Goal: Communication & Community: Connect with others

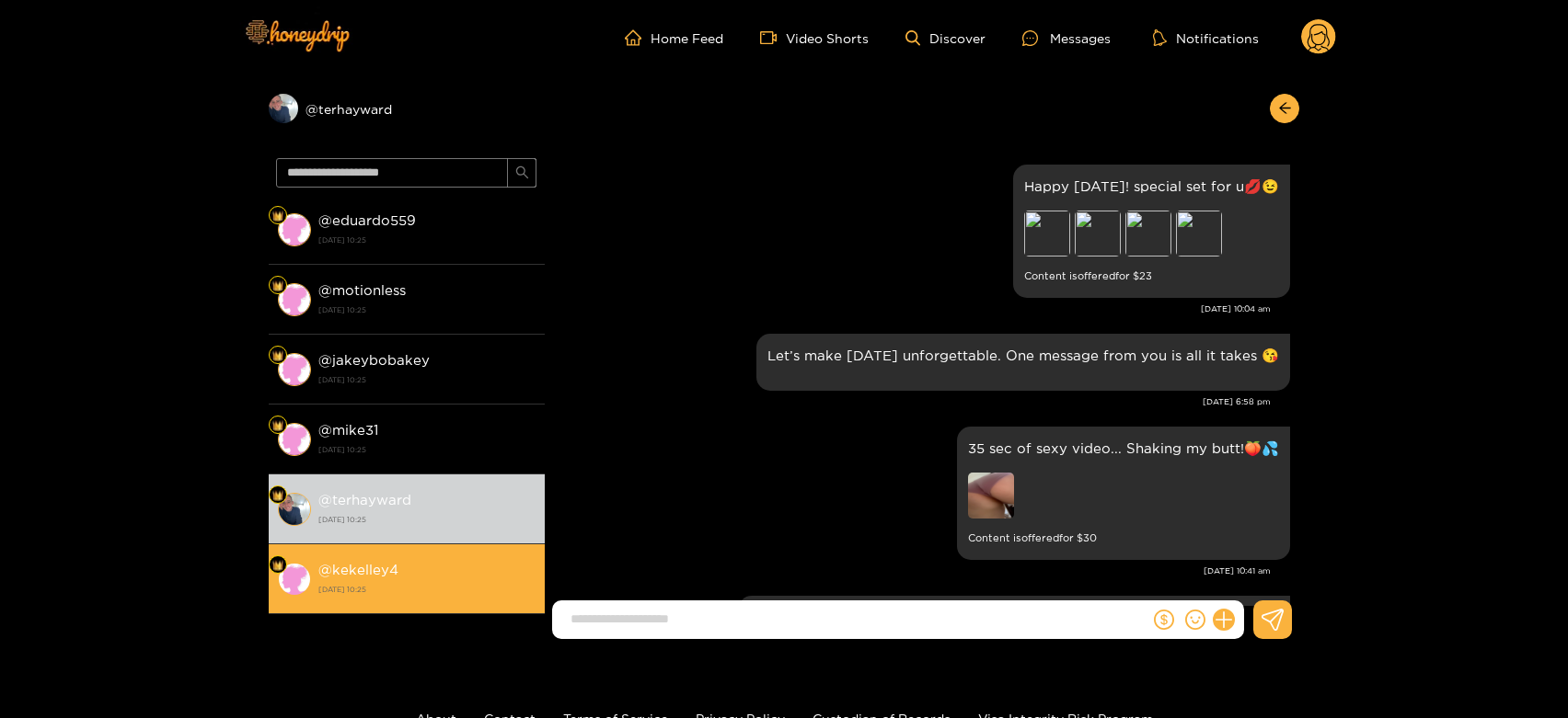
scroll to position [2543, 0]
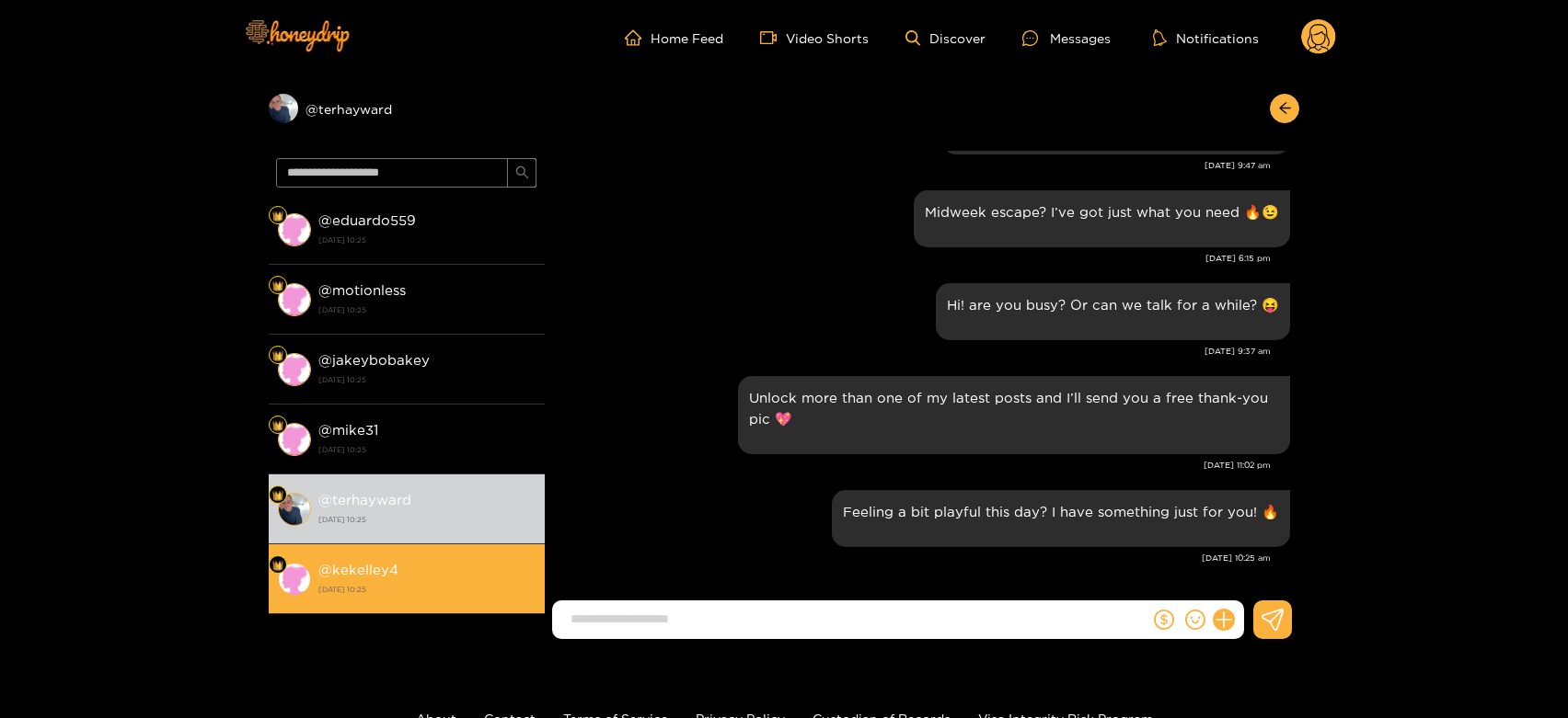
click at [428, 569] on div "@ kekelley4 [DATE] 10:25" at bounding box center [426, 579] width 217 height 42
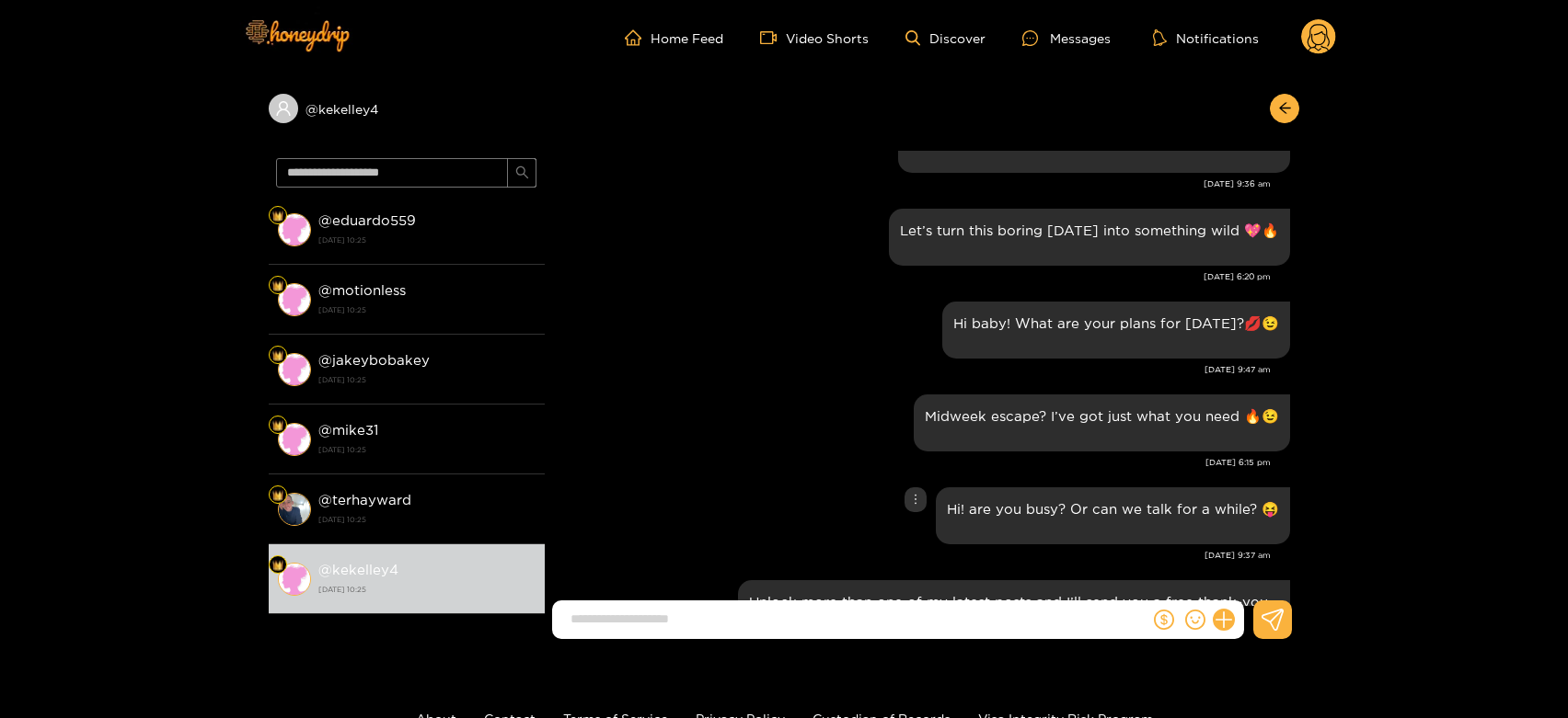
scroll to position [2339, 0]
click at [1317, 44] on icon at bounding box center [1319, 40] width 22 height 32
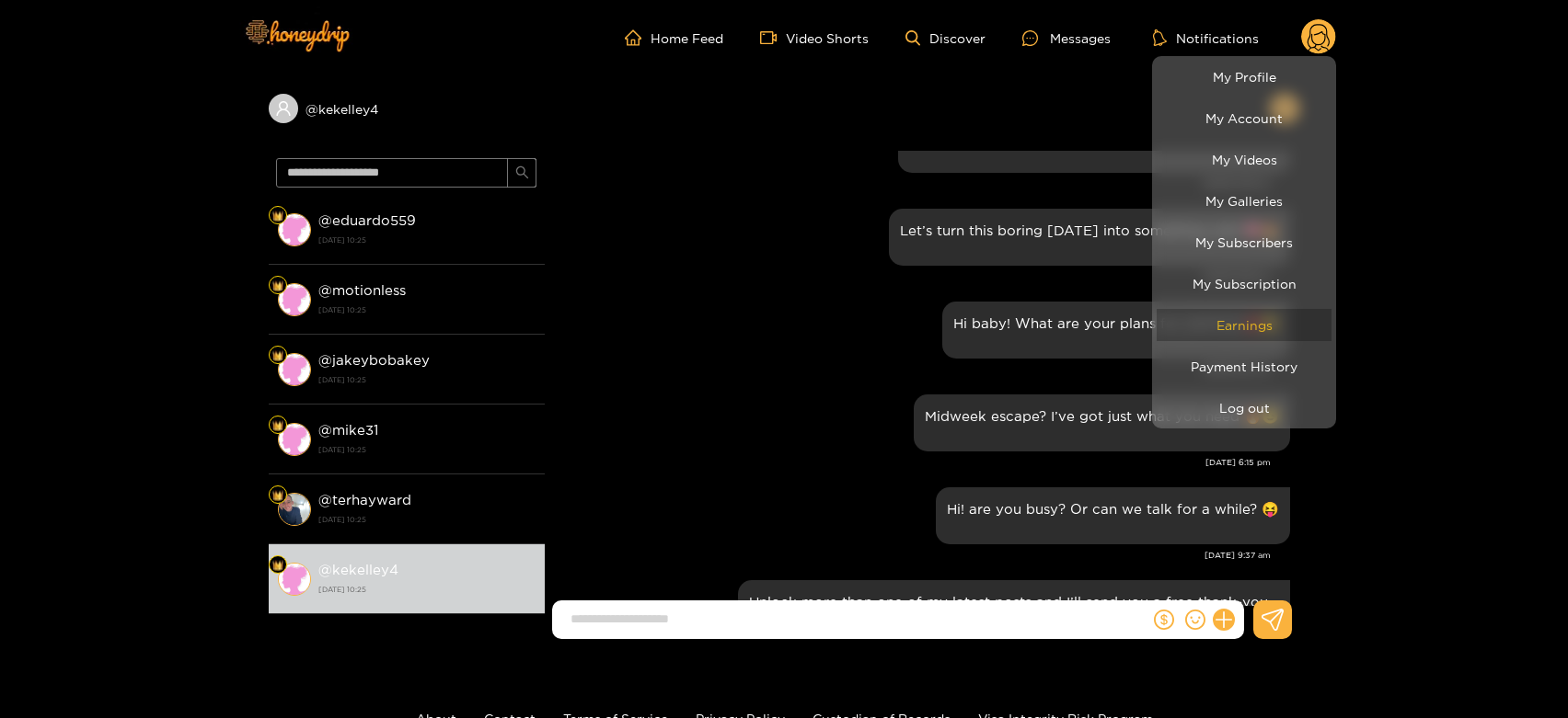
click at [1252, 321] on link "Earnings" at bounding box center [1244, 325] width 175 height 32
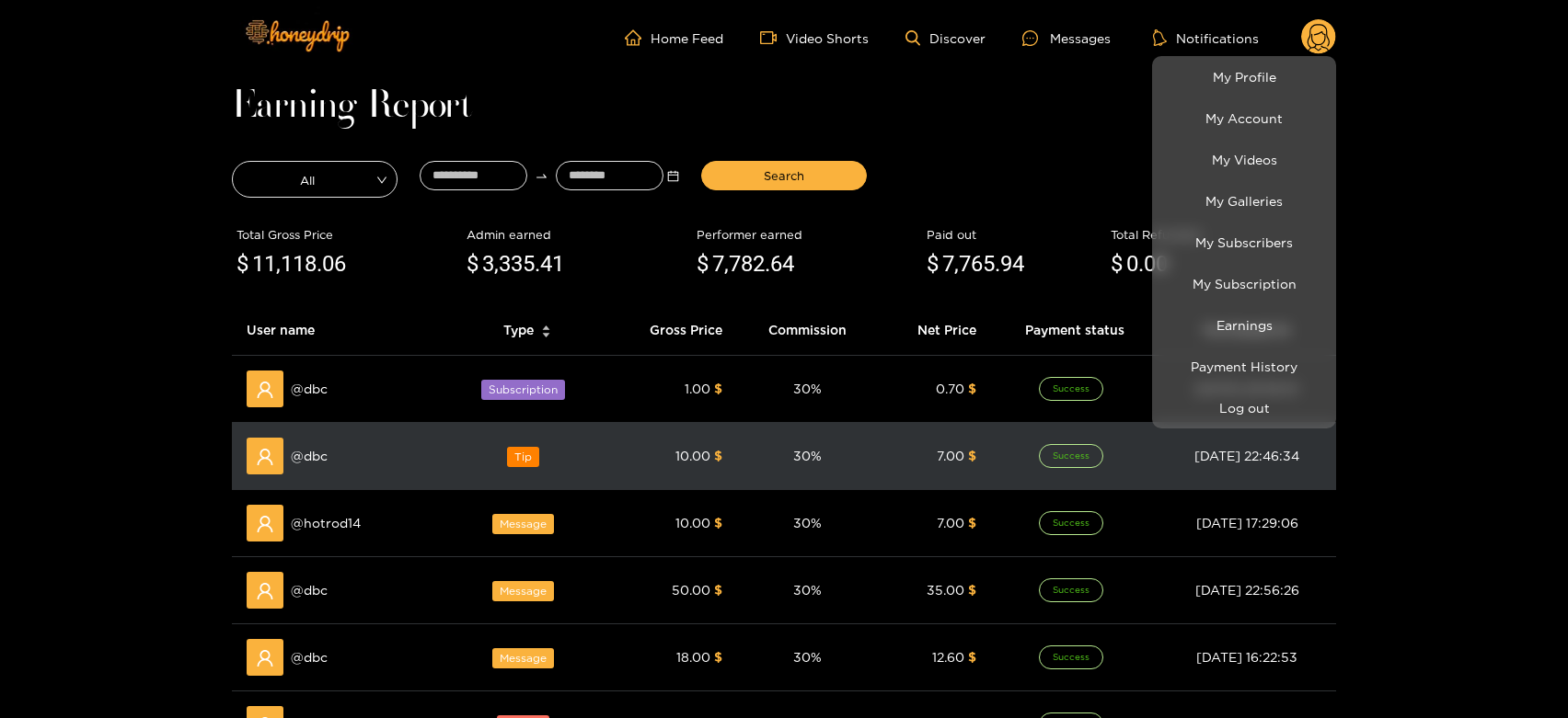
click at [316, 457] on div at bounding box center [784, 359] width 1568 height 718
click at [316, 457] on span "@ dbc" at bounding box center [309, 456] width 37 height 20
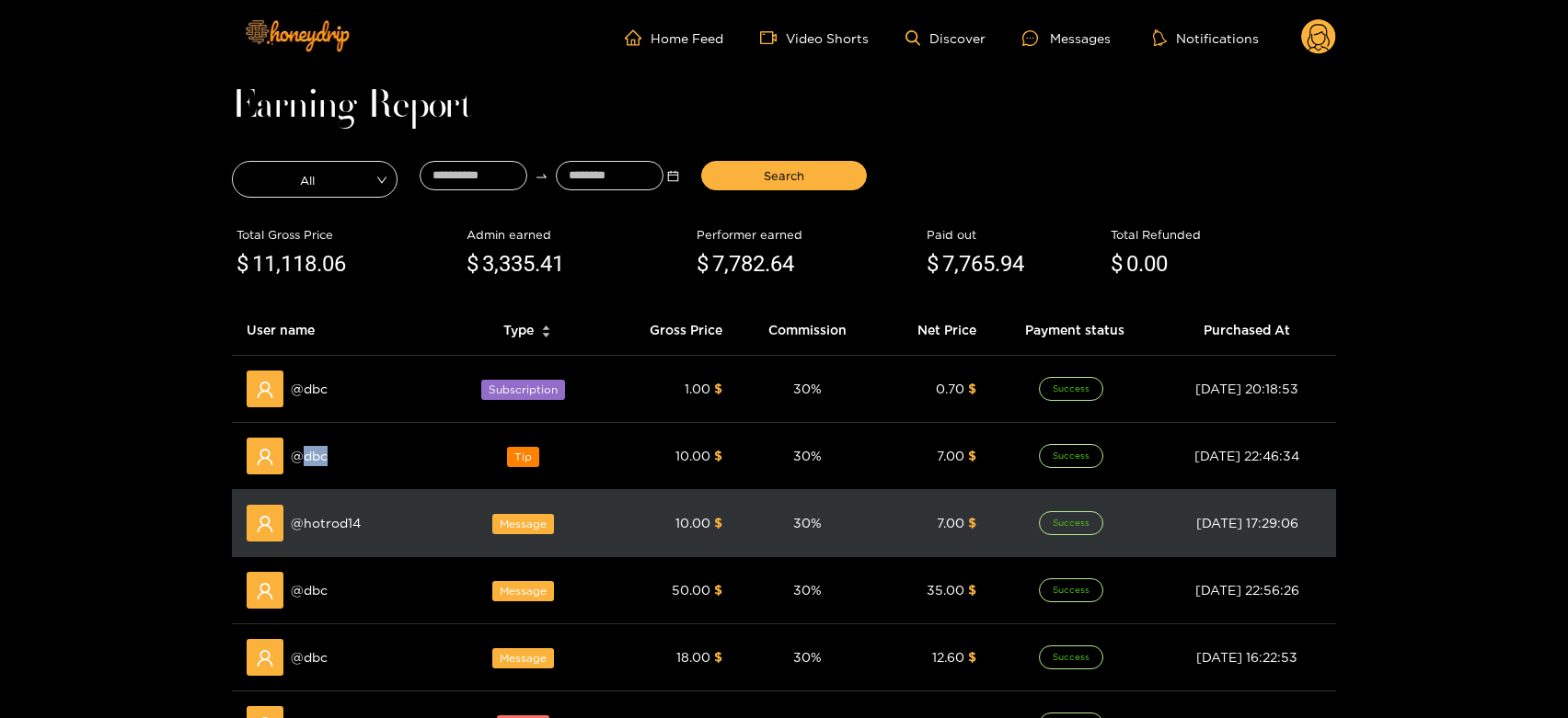
copy span "dbc"
click at [330, 536] on div "@ hotrod14" at bounding box center [340, 522] width 188 height 37
copy span "hotrod14"
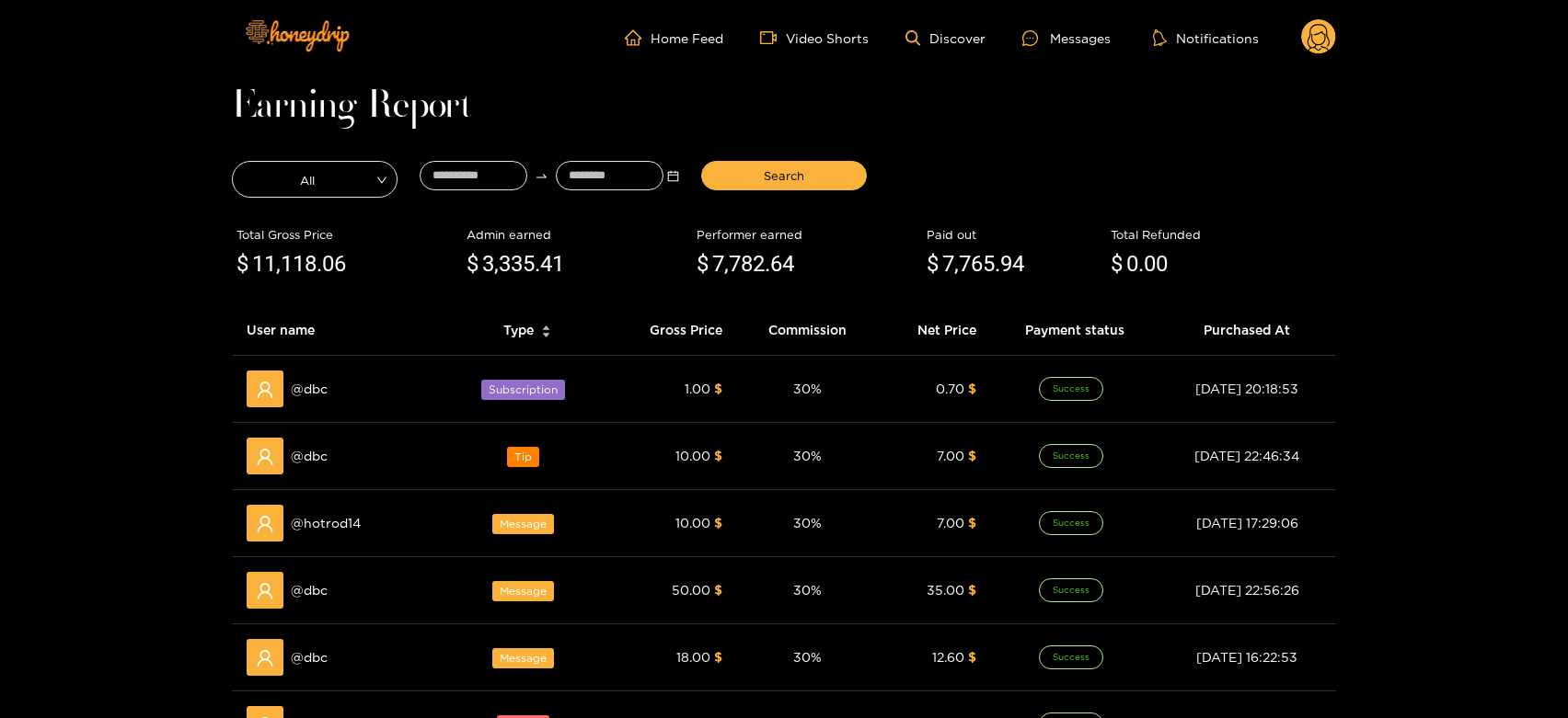
click at [1079, 25] on ul "Home Feed Video Shorts Discover Messages Notifications" at bounding box center [981, 37] width 711 height 37
click at [1080, 29] on div "Messages" at bounding box center [1066, 38] width 88 height 21
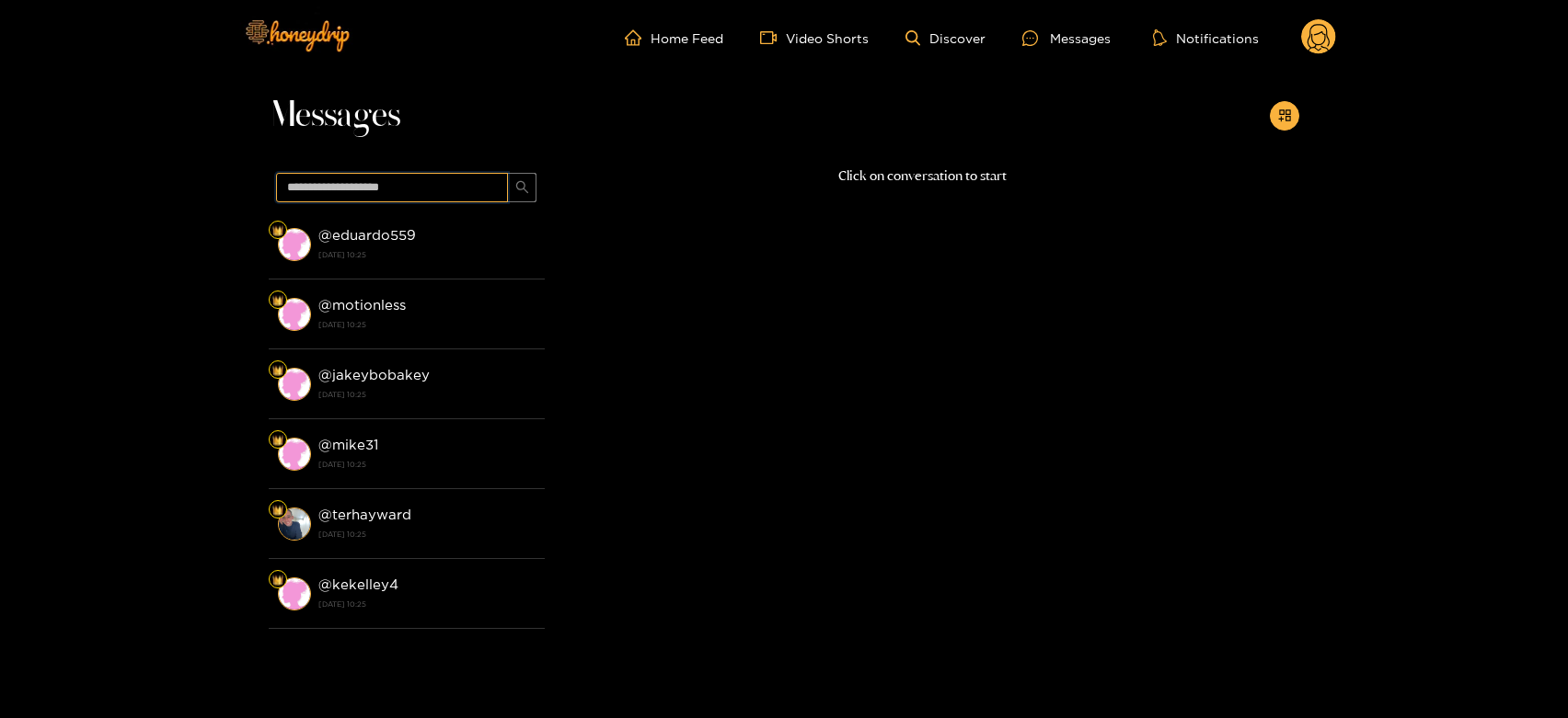
click at [402, 178] on input "text" at bounding box center [392, 188] width 232 height 30
paste input "********"
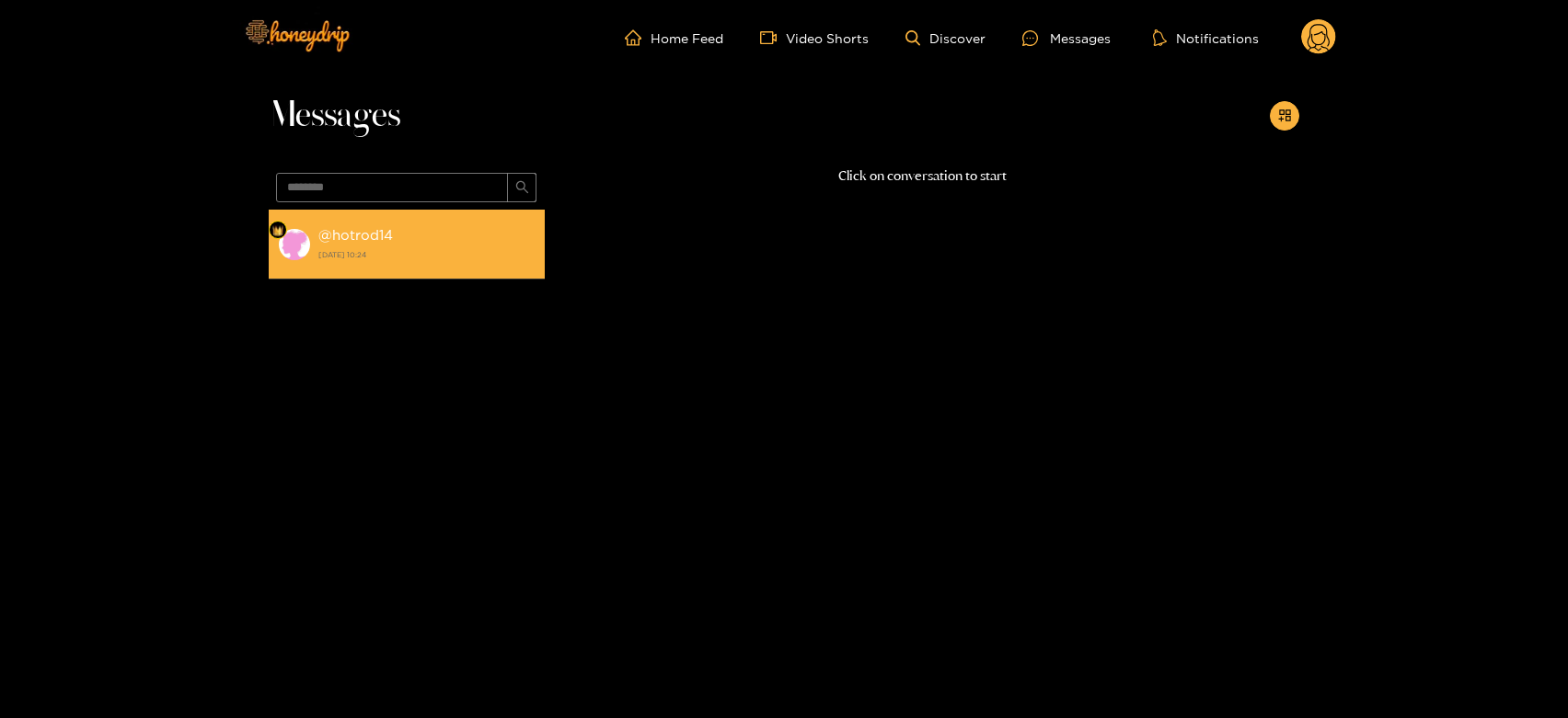
click at [451, 251] on strong "[DATE] 10:24" at bounding box center [426, 254] width 217 height 17
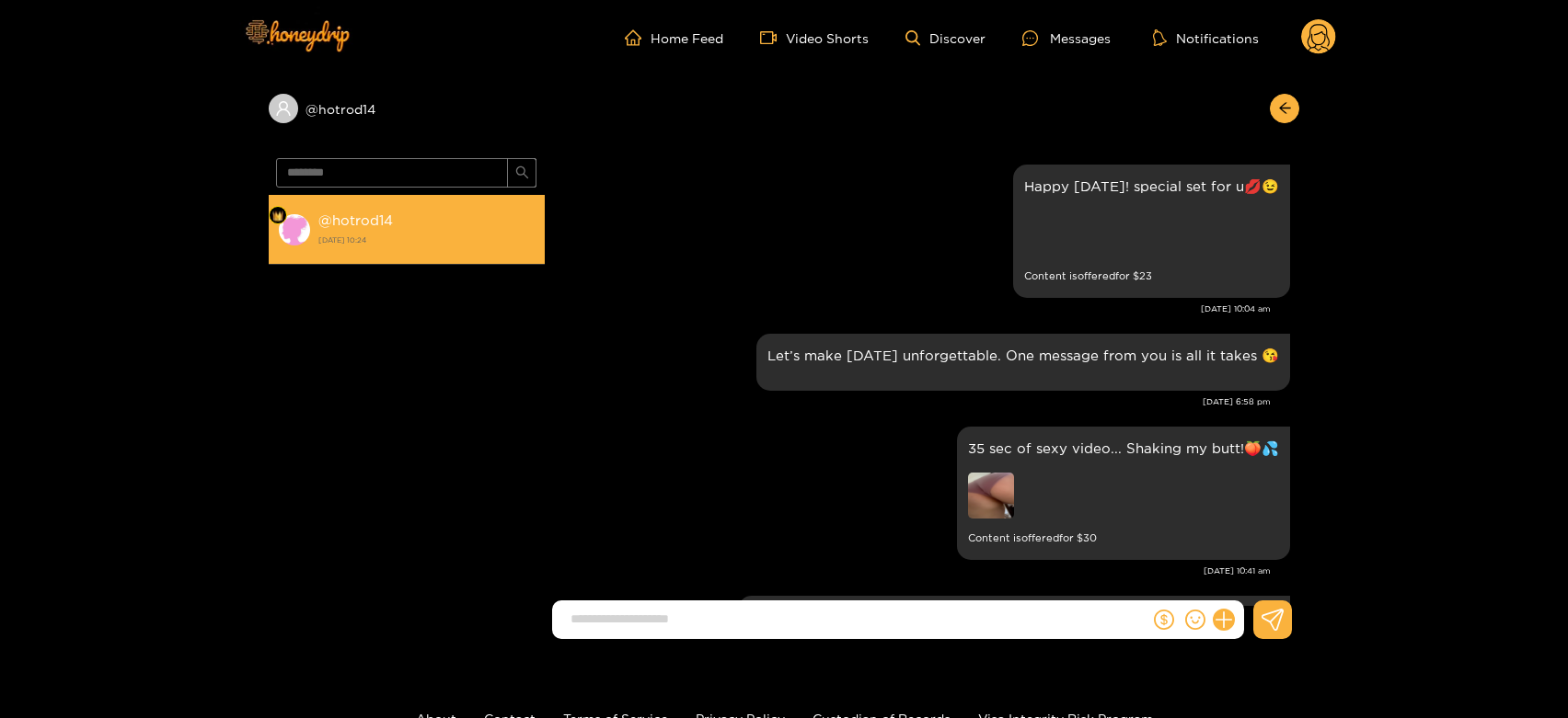
scroll to position [2543, 0]
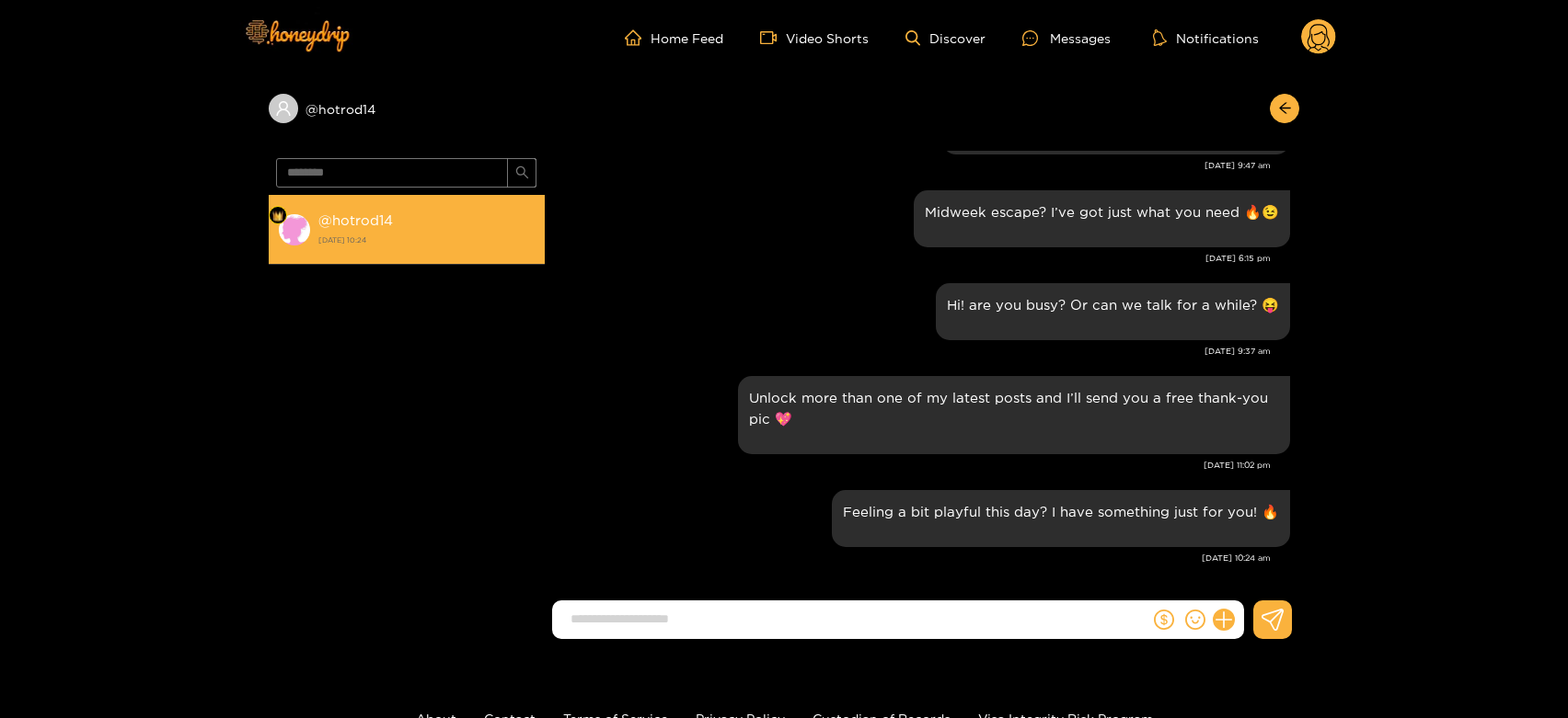
click at [451, 251] on li "@ hotrod14 [DATE] 10:24" at bounding box center [406, 229] width 276 height 70
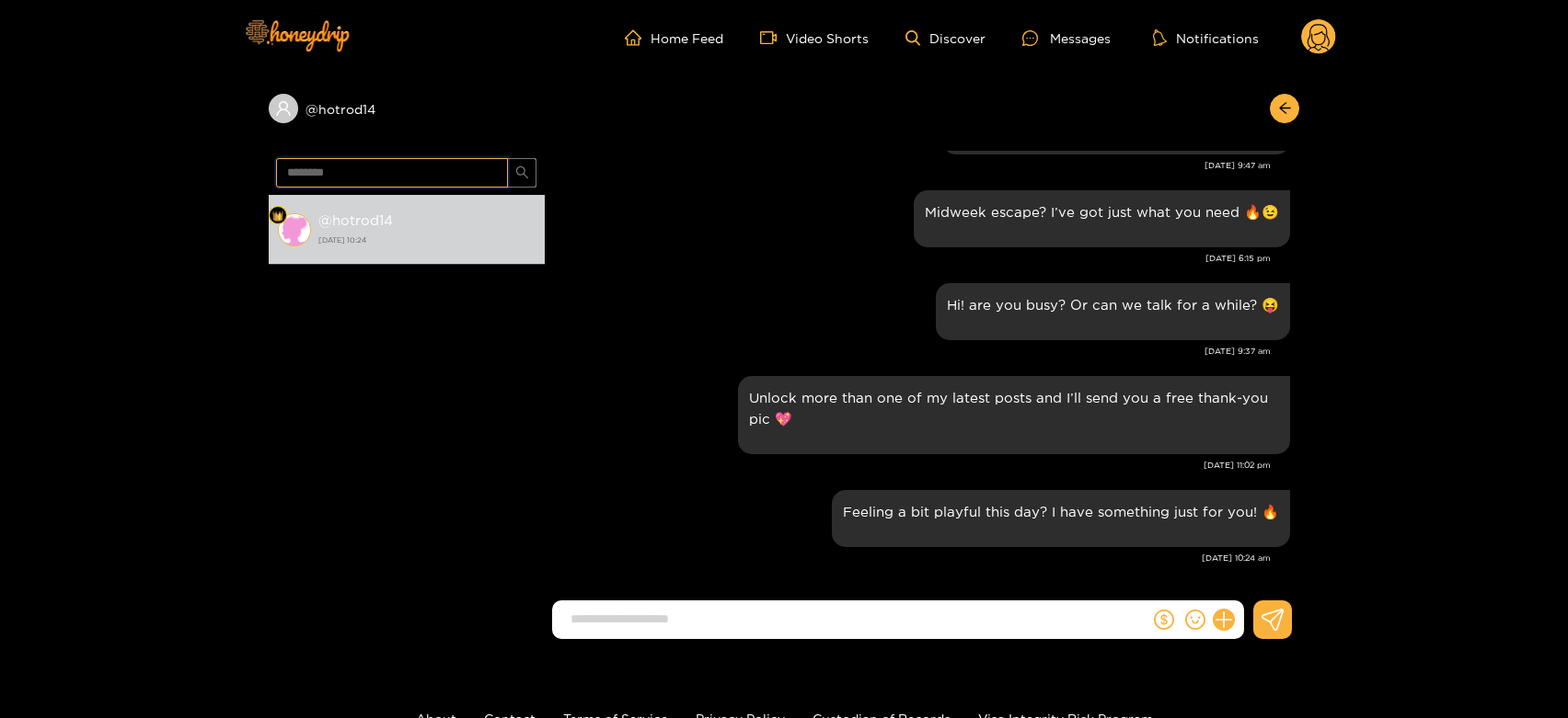
click at [381, 175] on input "********" at bounding box center [392, 173] width 232 height 30
paste input "text"
type input "***"
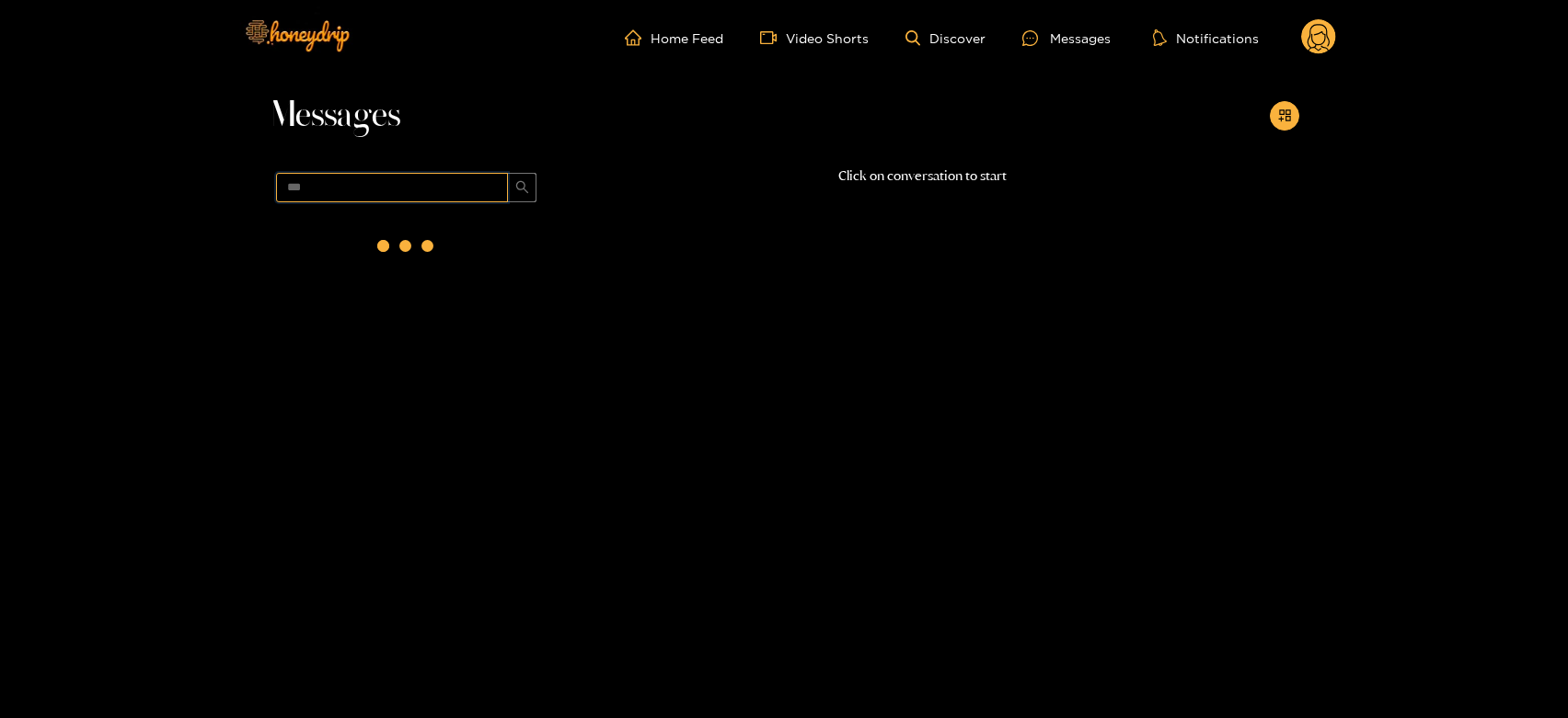
scroll to position [0, 0]
click at [427, 233] on div "@ dbc [DATE] 10:25" at bounding box center [426, 244] width 217 height 42
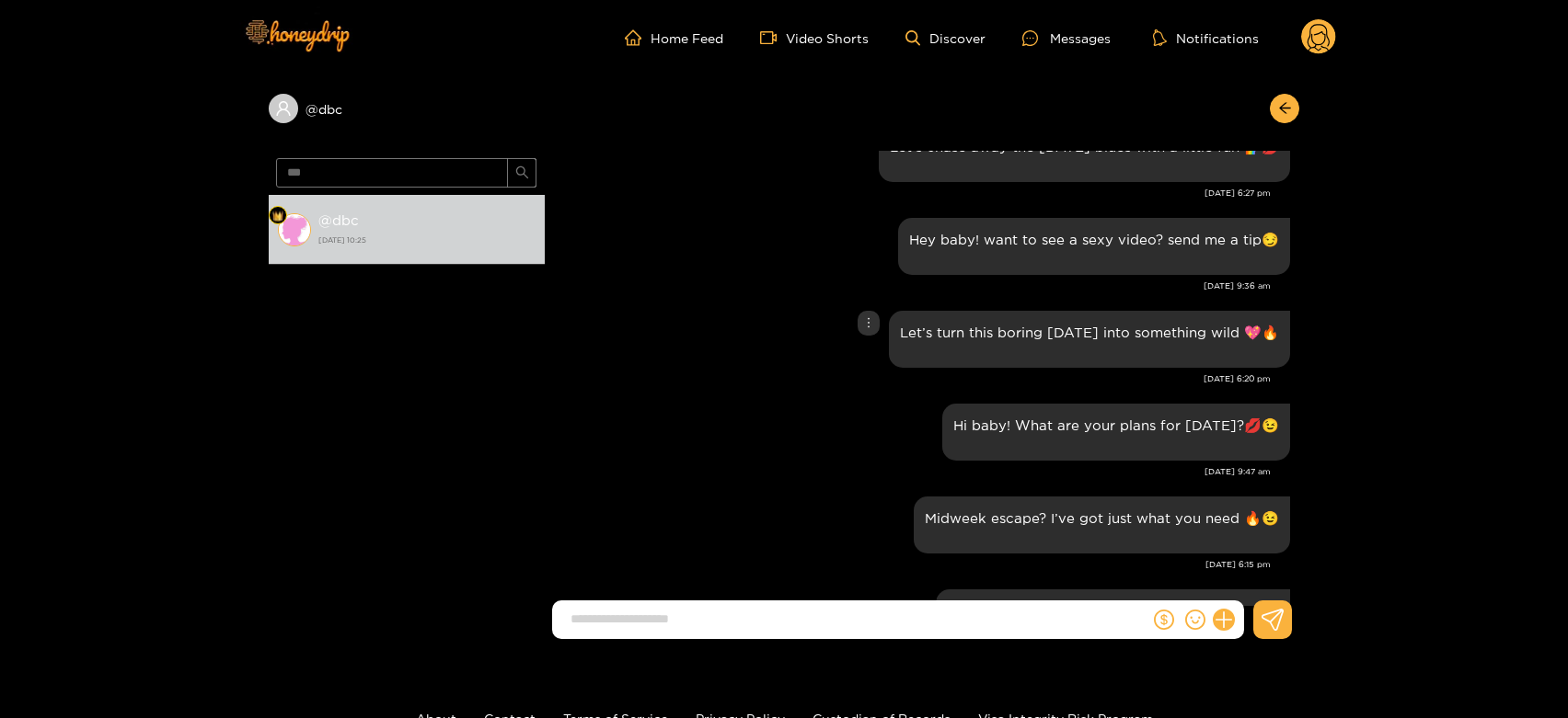
scroll to position [1936, 0]
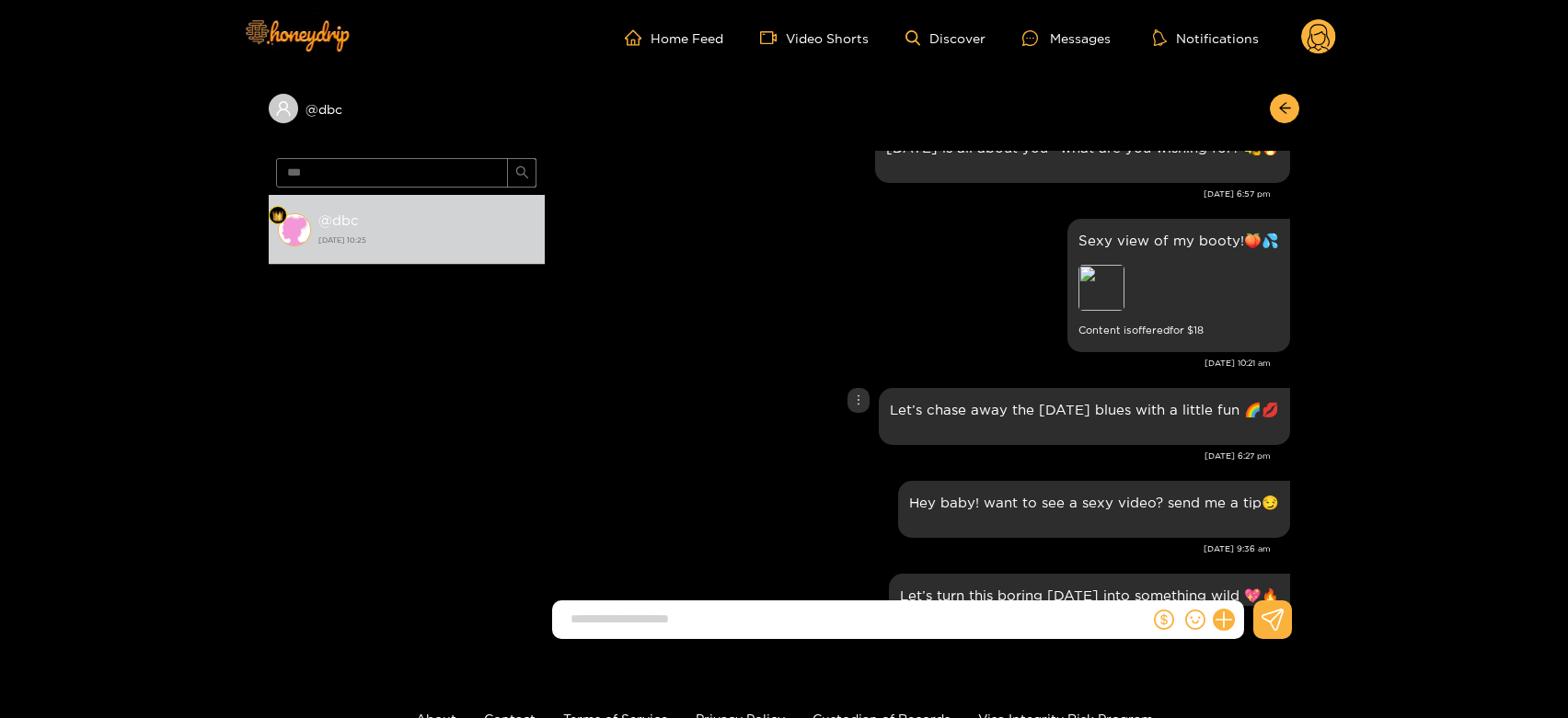
scroll to position [1731, 0]
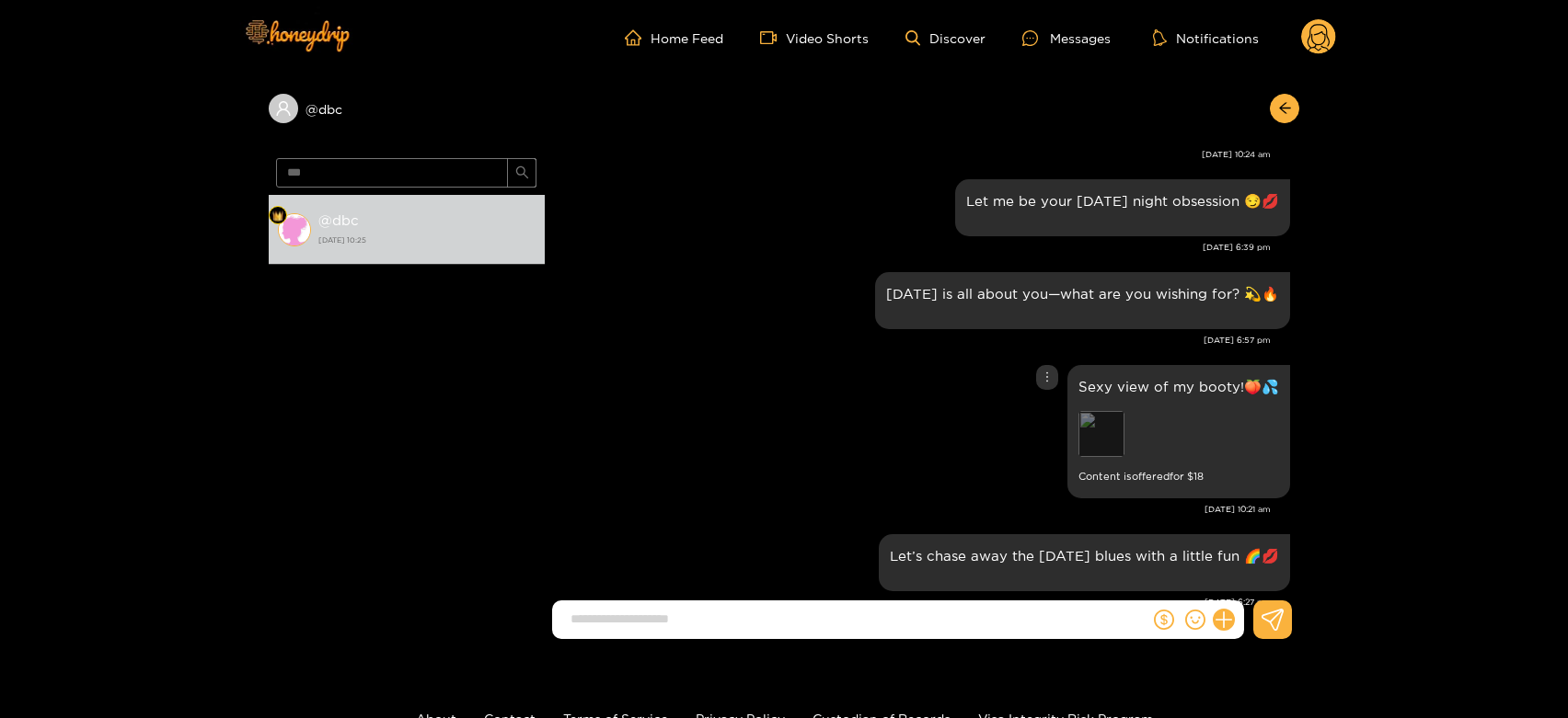
click at [1086, 444] on div "Preview" at bounding box center [1101, 434] width 46 height 46
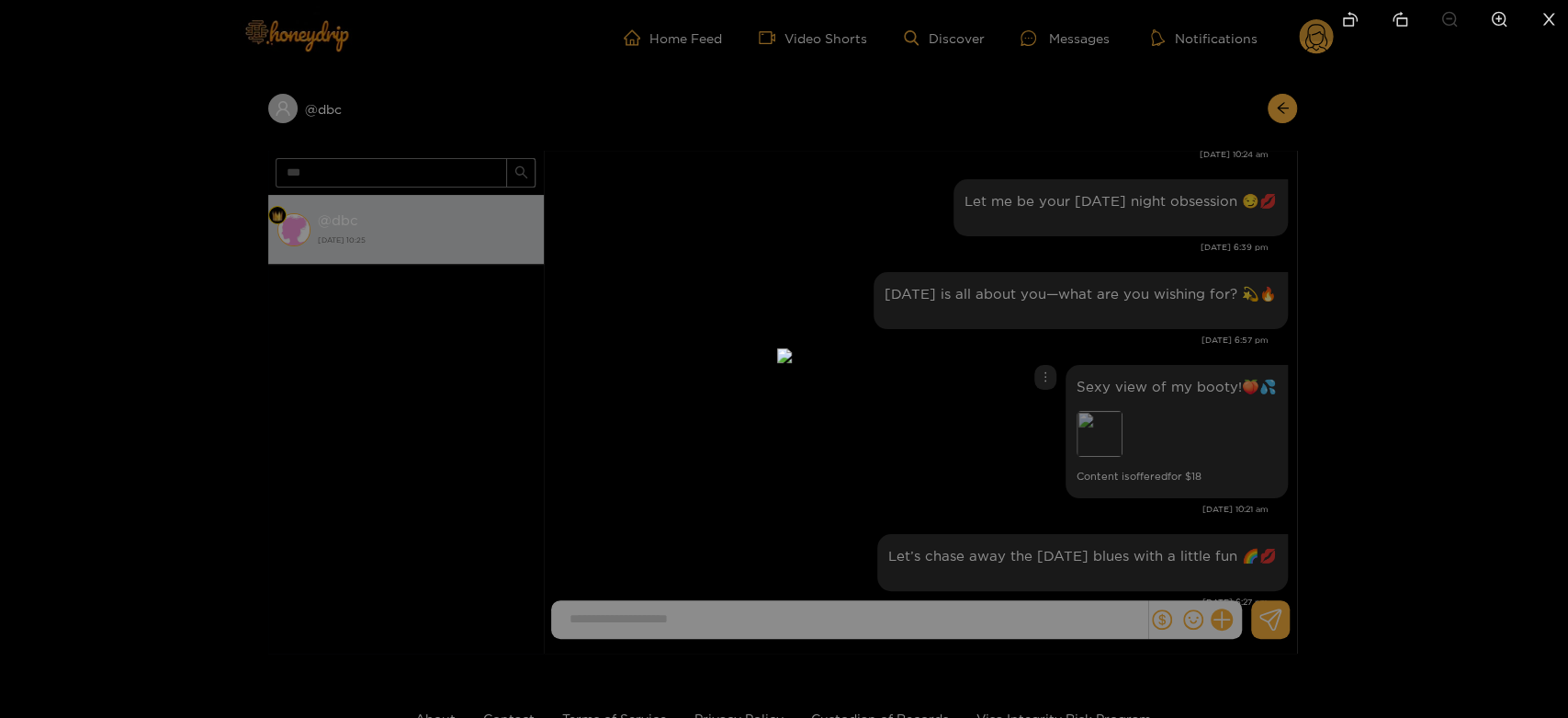
click at [1255, 350] on div at bounding box center [784, 359] width 1568 height 718
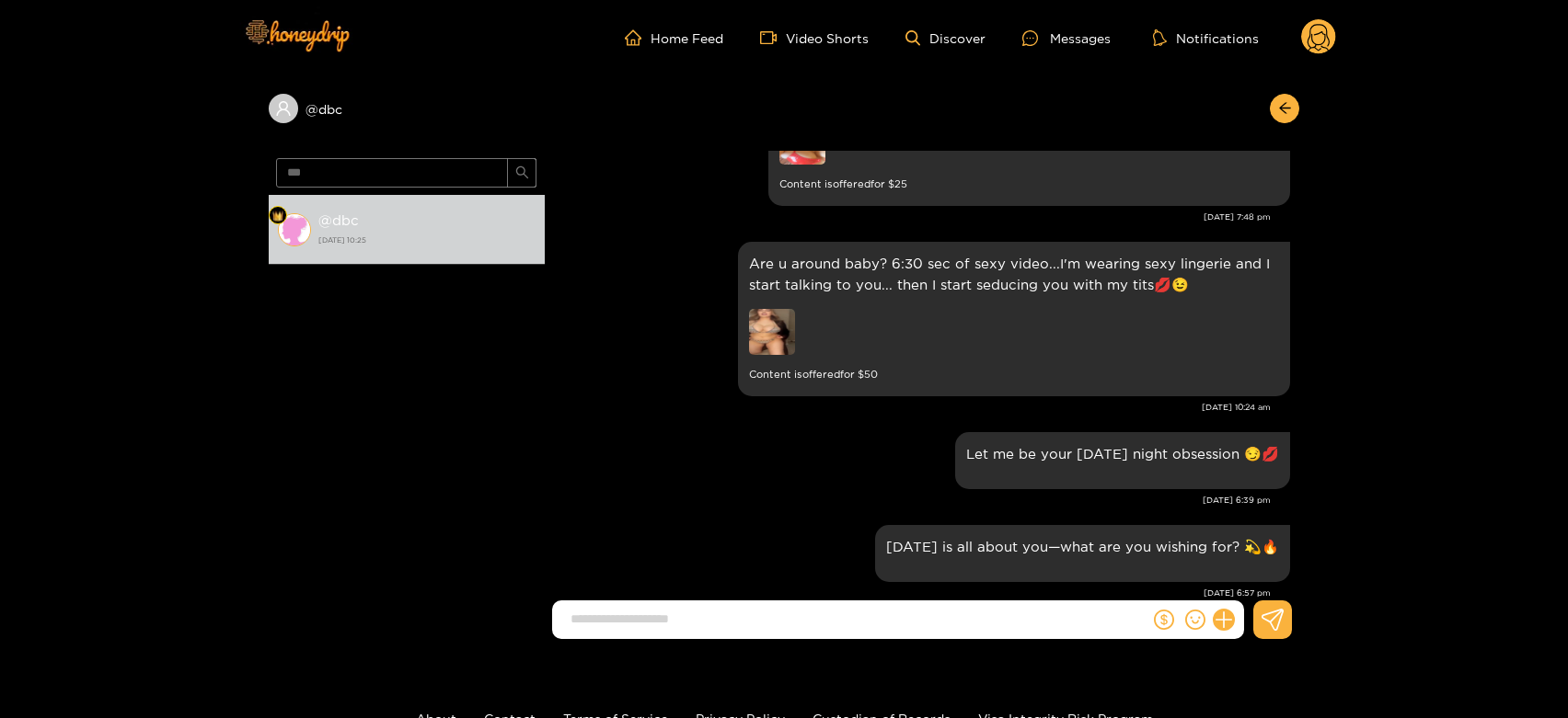
scroll to position [1425, 0]
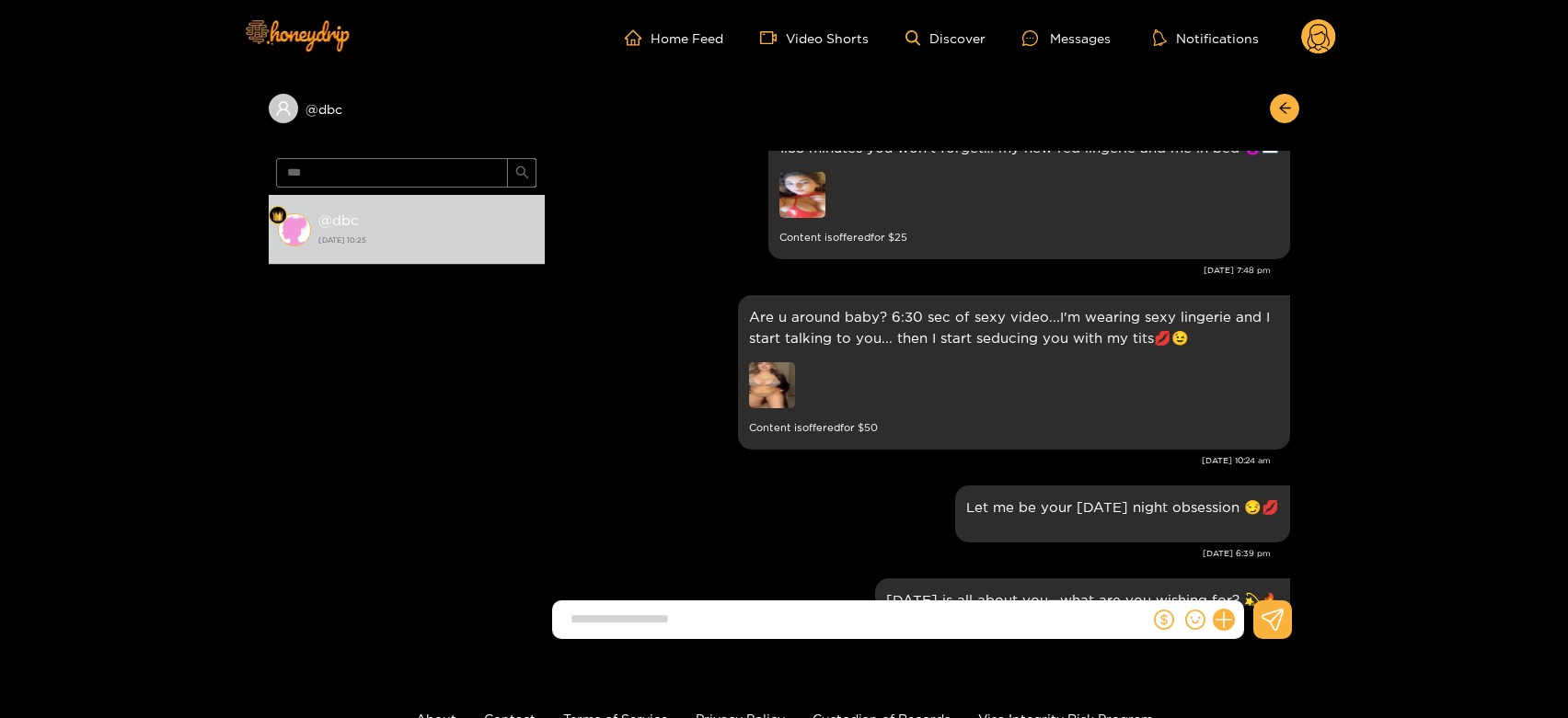
click at [1327, 29] on circle at bounding box center [1318, 36] width 35 height 35
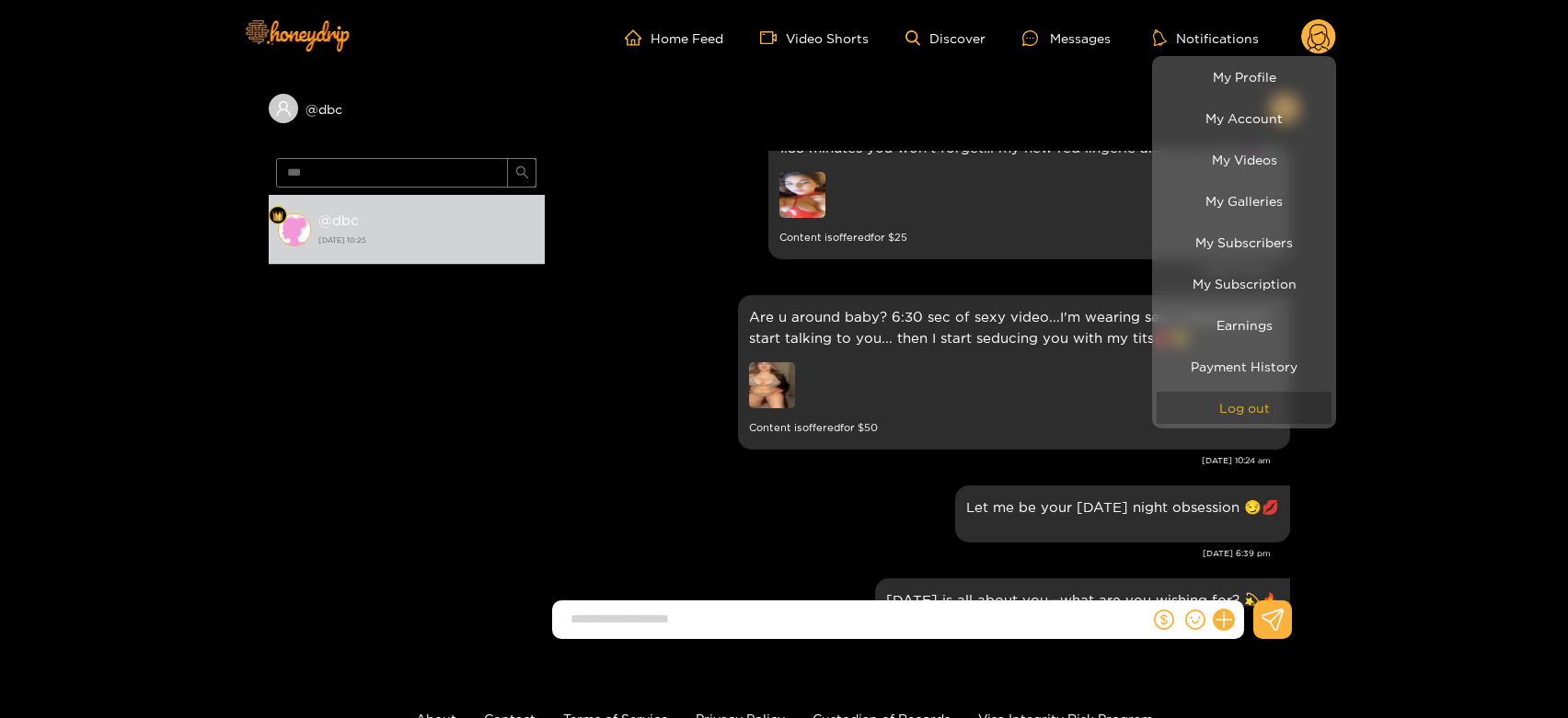
click at [1270, 418] on button "Log out" at bounding box center [1244, 407] width 175 height 32
